Goal: Task Accomplishment & Management: Complete application form

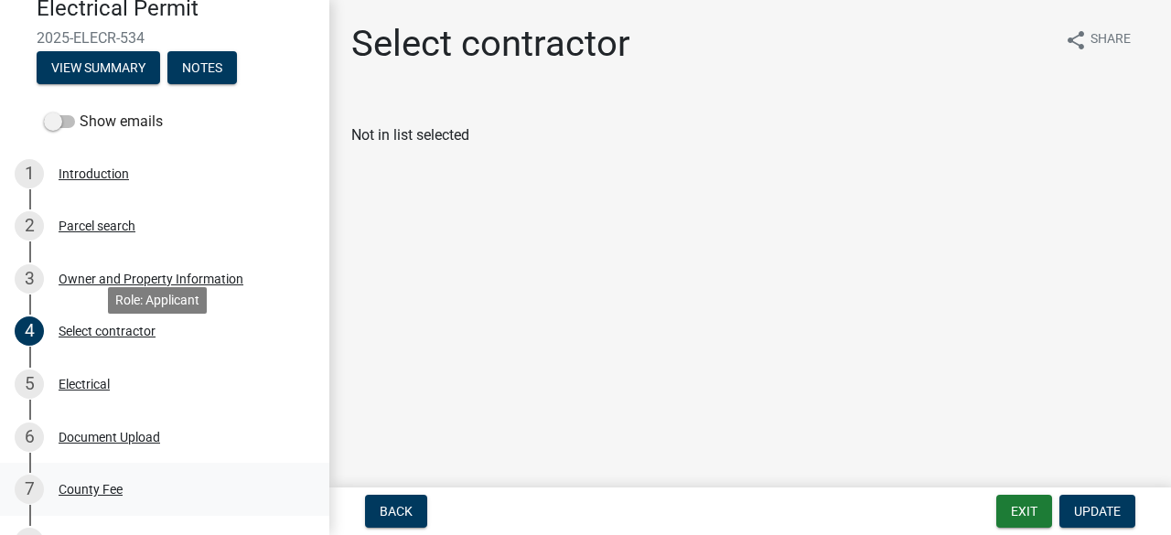
scroll to position [274, 0]
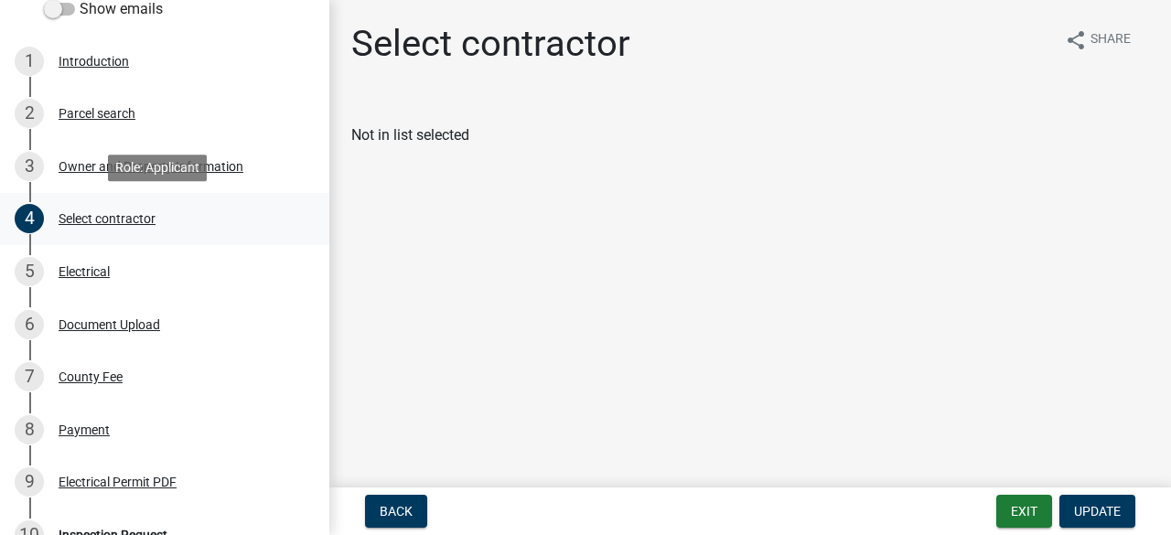
click at [110, 222] on div "Select contractor" at bounding box center [107, 218] width 97 height 13
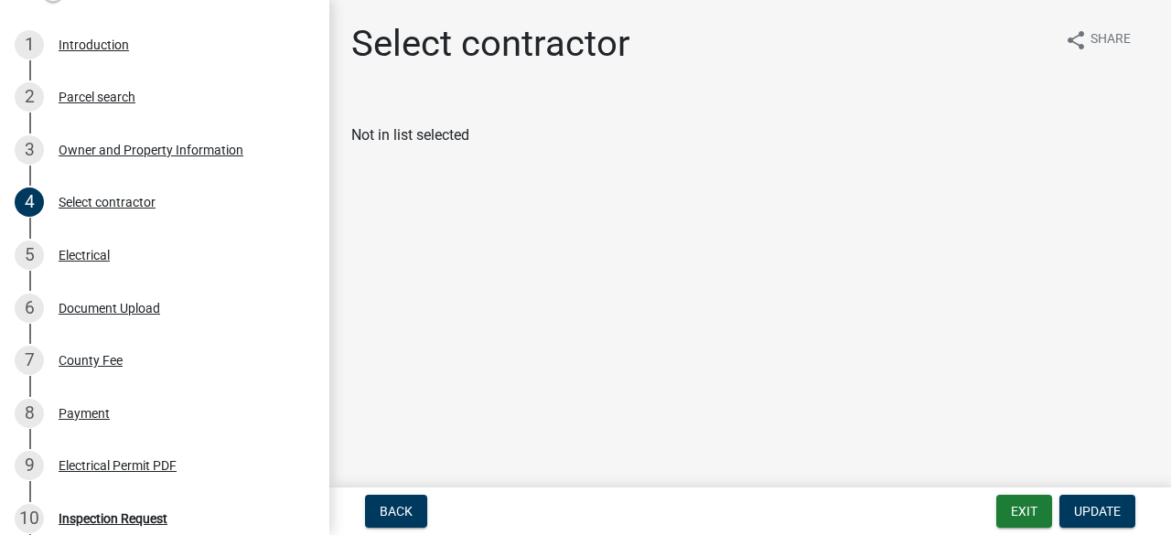
scroll to position [523, 0]
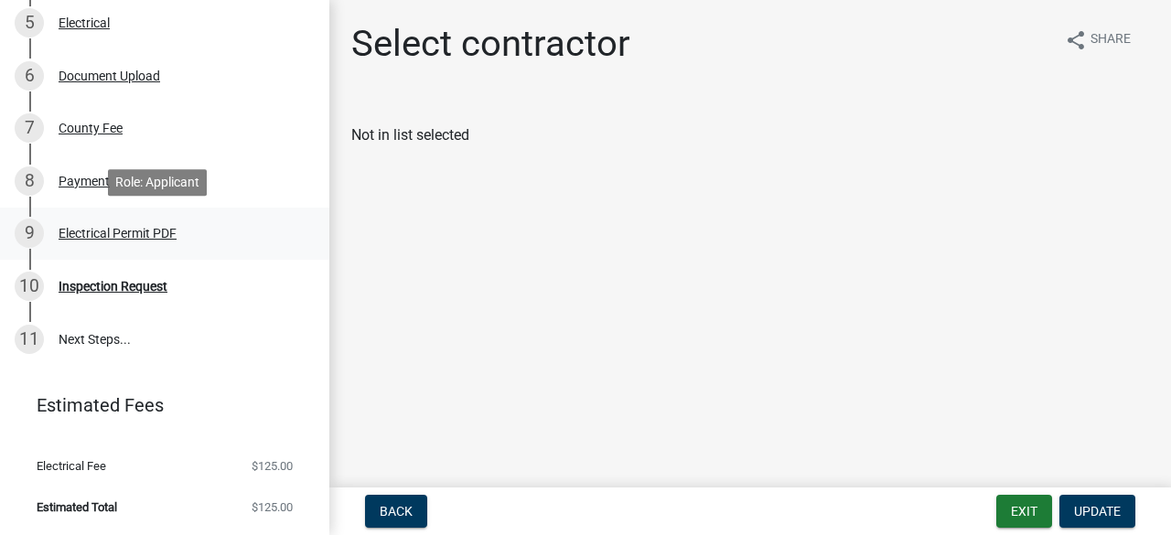
click at [135, 232] on div "Electrical Permit PDF" at bounding box center [118, 233] width 118 height 13
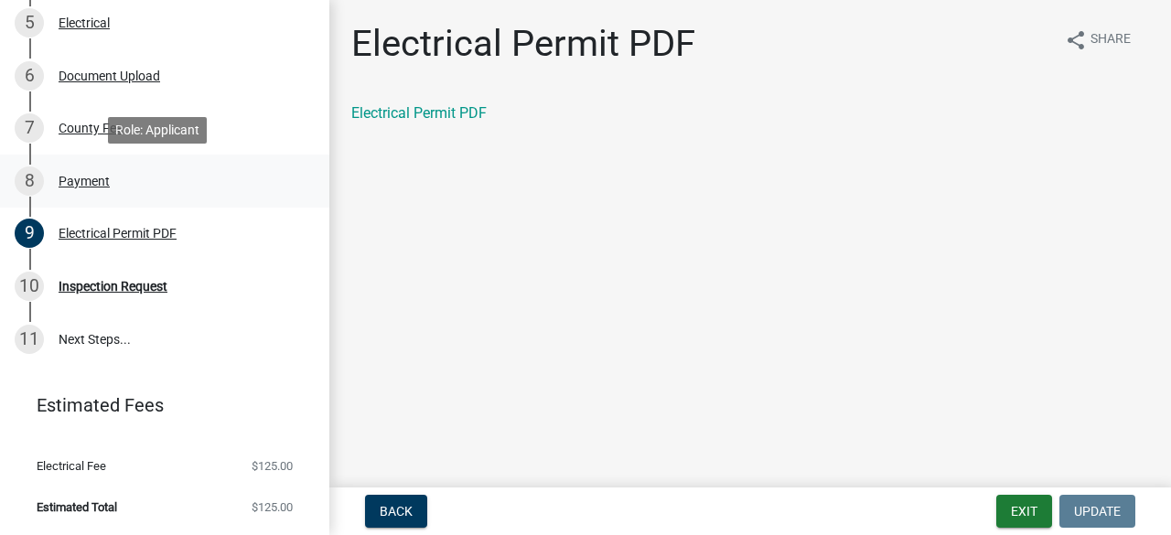
click at [110, 181] on div "8 Payment" at bounding box center [157, 180] width 285 height 29
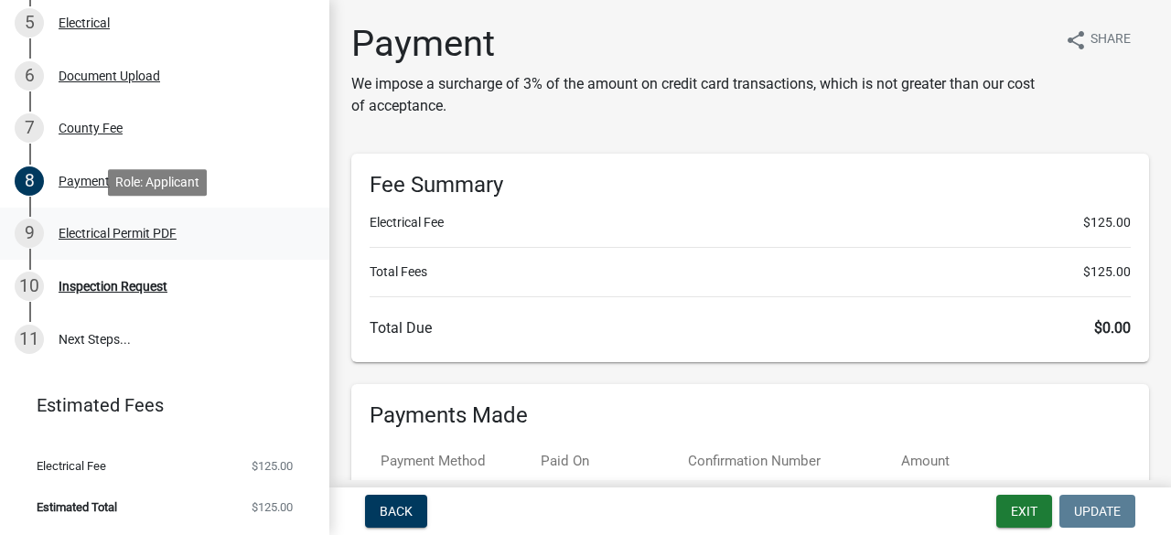
click at [145, 235] on div "Electrical Permit PDF" at bounding box center [118, 233] width 118 height 13
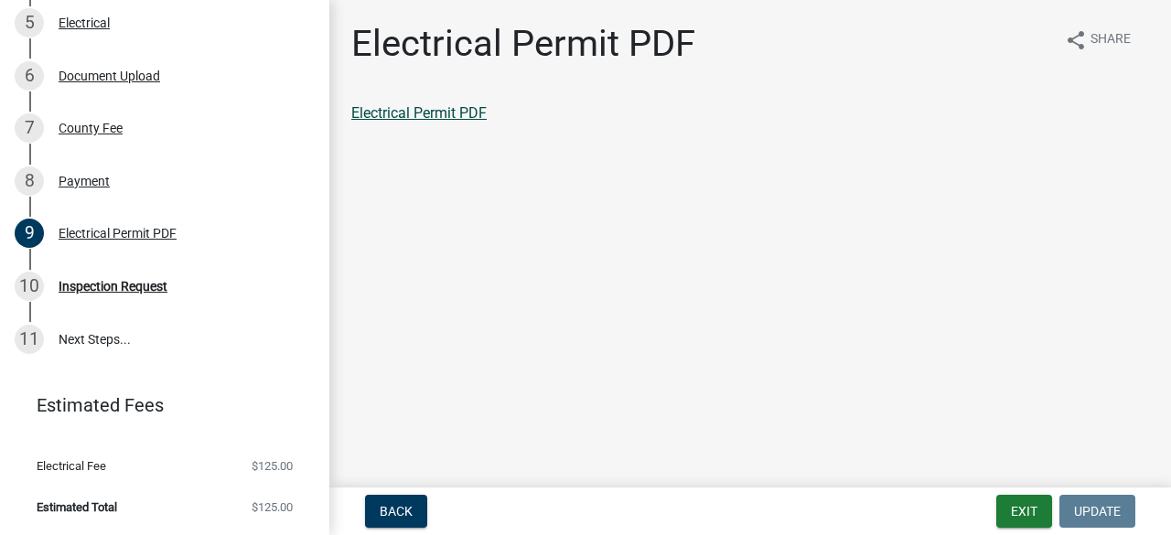
click at [429, 119] on link "Electrical Permit PDF" at bounding box center [418, 112] width 135 height 17
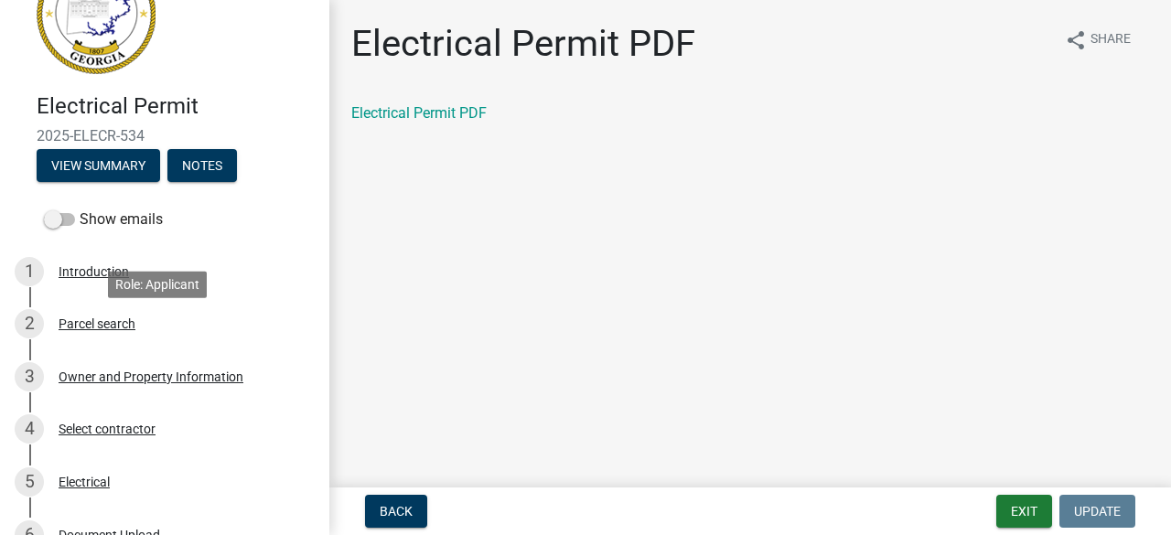
scroll to position [0, 0]
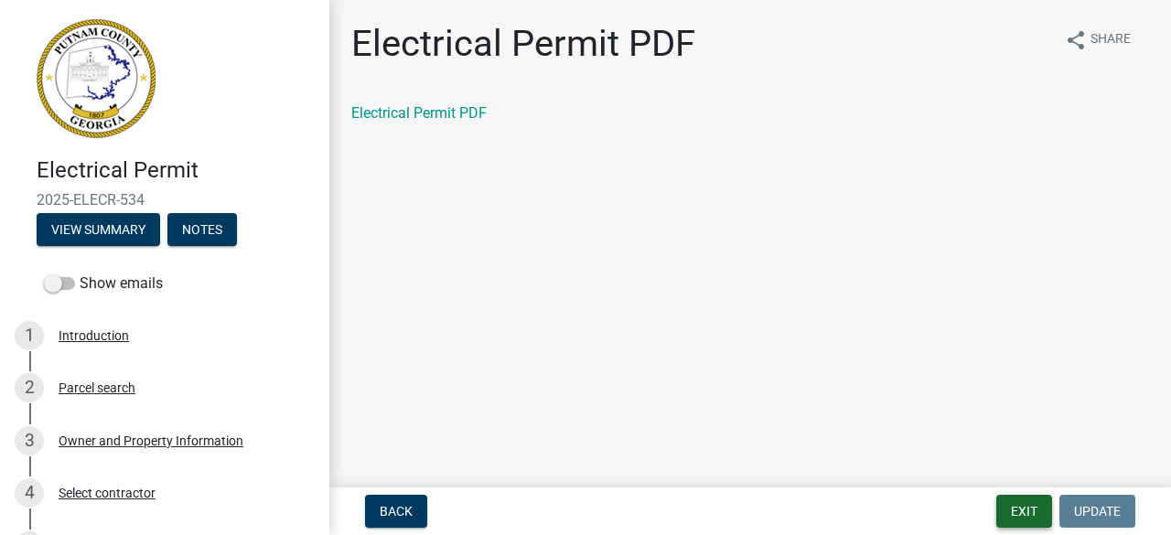
click at [1021, 508] on button "Exit" at bounding box center [1024, 511] width 56 height 33
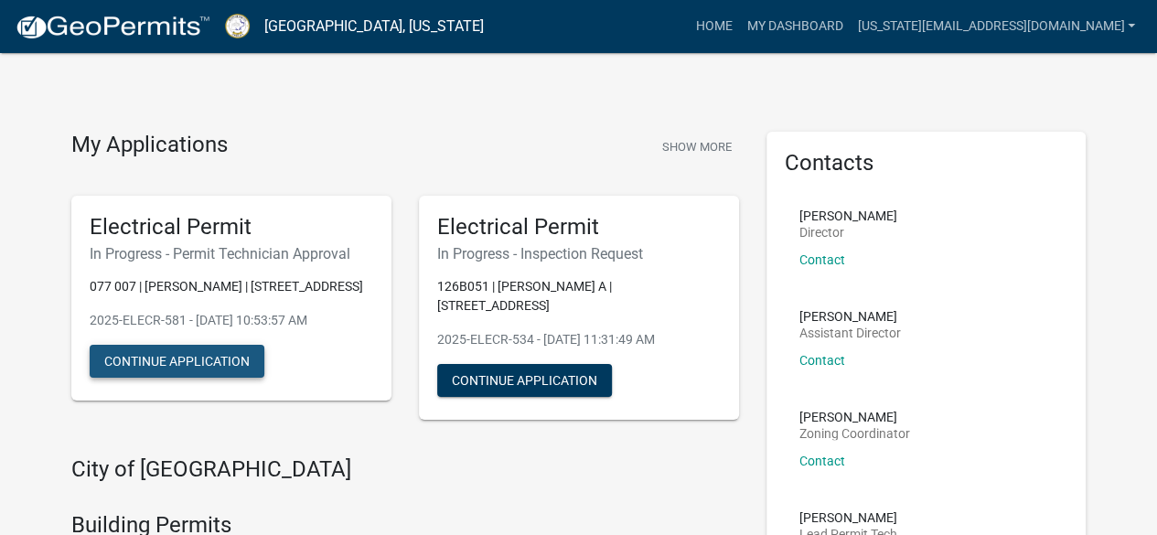
click at [190, 378] on button "Continue Application" at bounding box center [177, 361] width 175 height 33
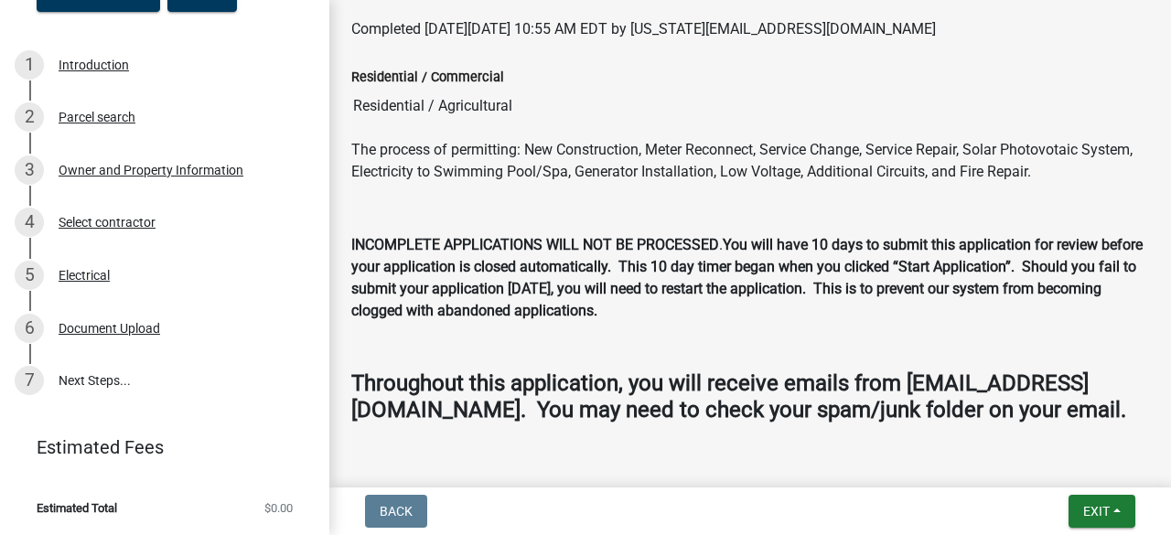
scroll to position [313, 0]
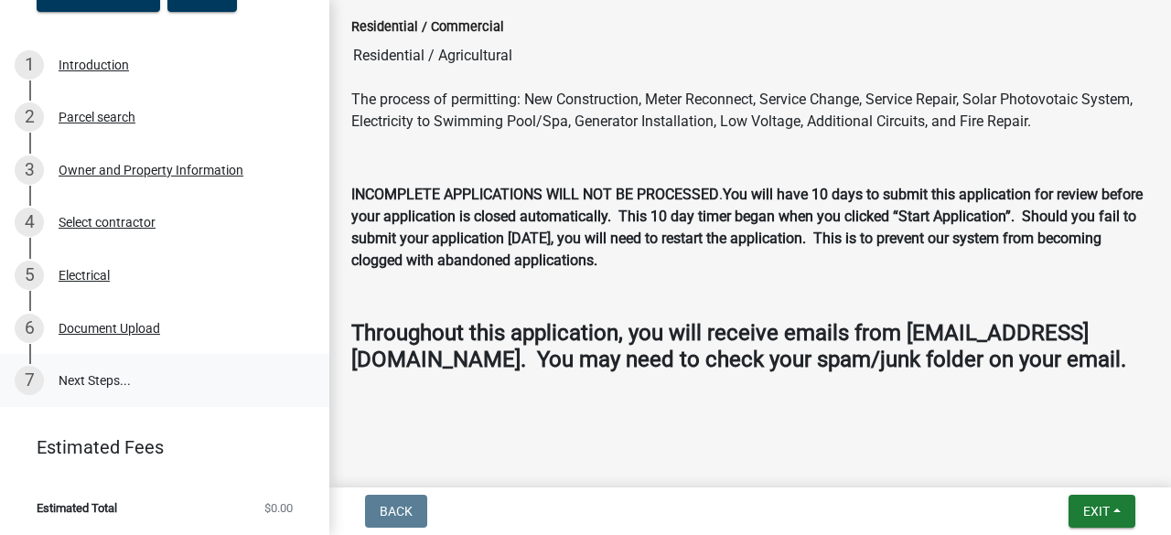
click at [93, 375] on link "7 Next Steps..." at bounding box center [164, 380] width 329 height 53
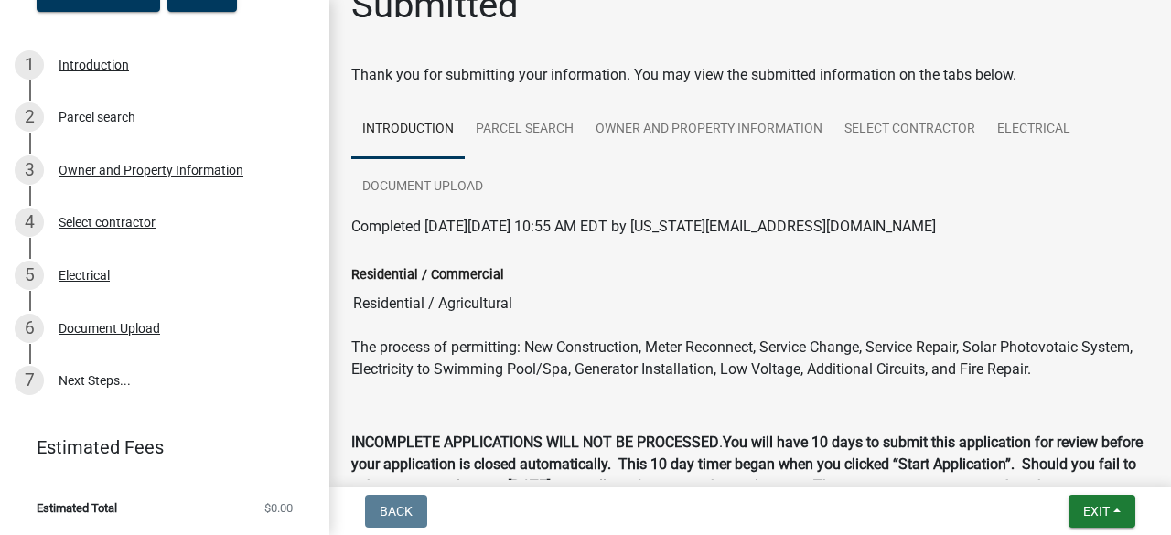
scroll to position [0, 0]
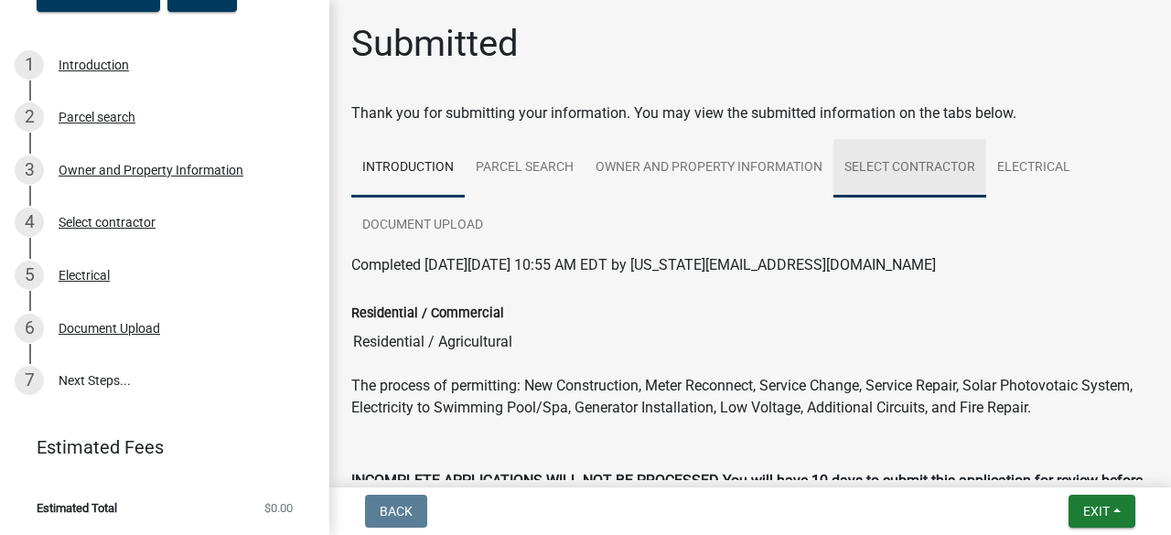
click at [926, 167] on link "Select contractor" at bounding box center [909, 168] width 153 height 59
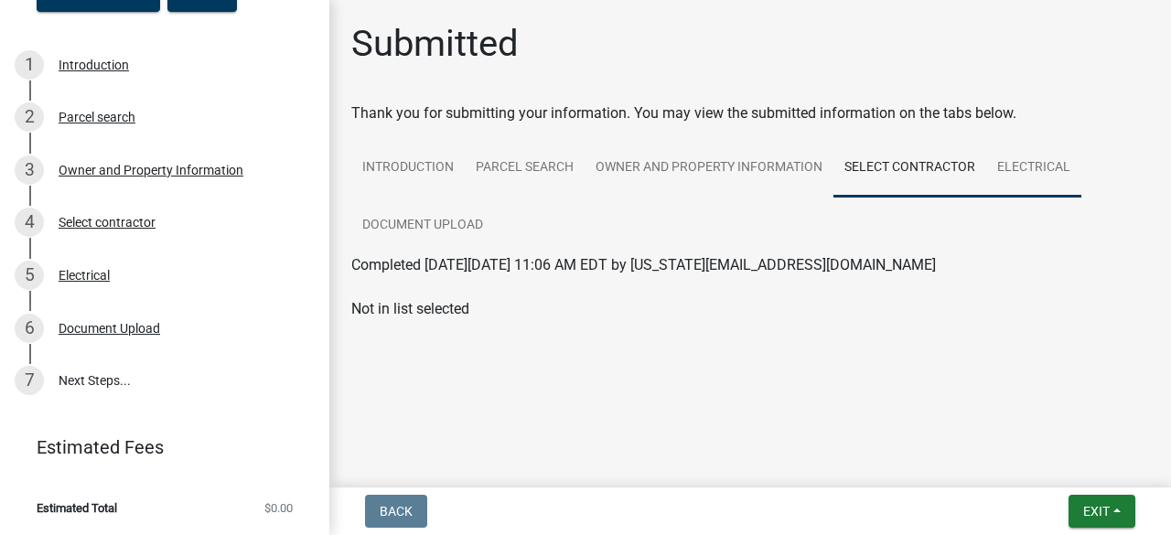
click at [1023, 170] on link "Electrical" at bounding box center [1033, 168] width 95 height 59
